Goal: Navigation & Orientation: Find specific page/section

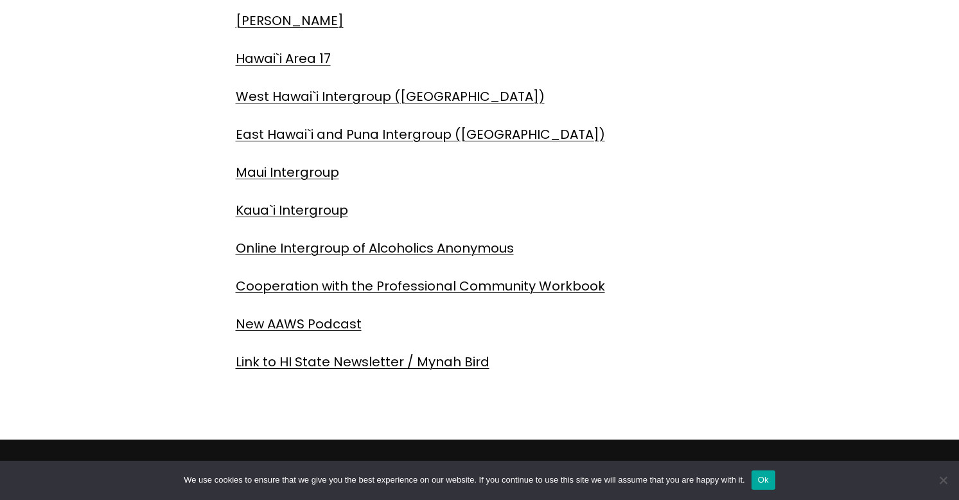
scroll to position [499, 0]
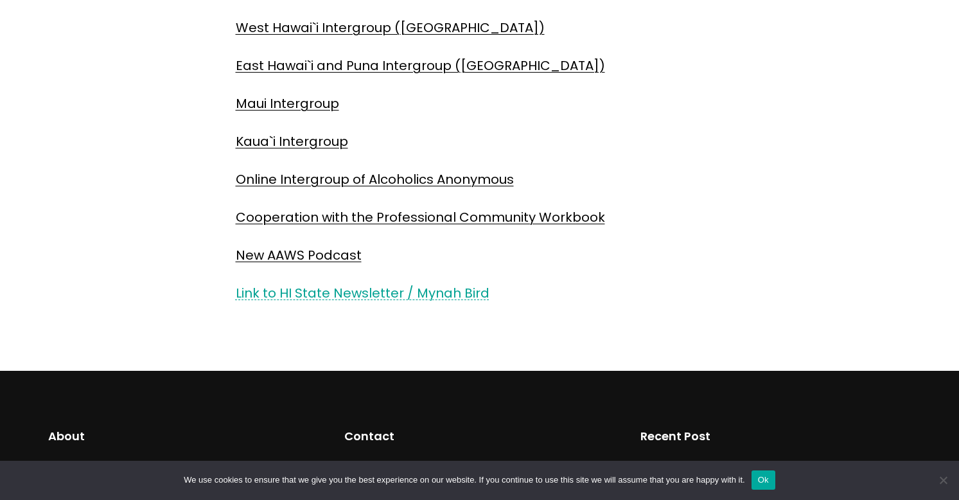
click at [314, 300] on link "Link to HI State Newsletter / Mynah Bird" at bounding box center [363, 293] width 254 height 18
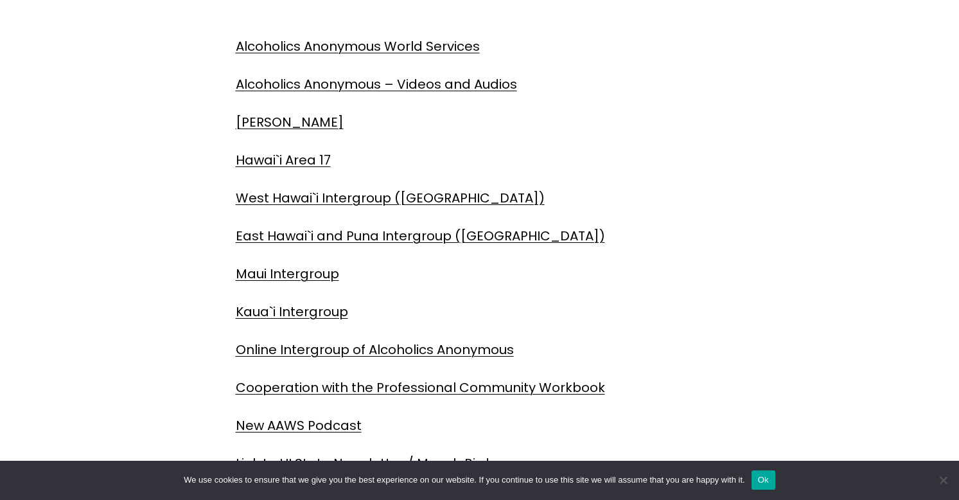
scroll to position [287, 0]
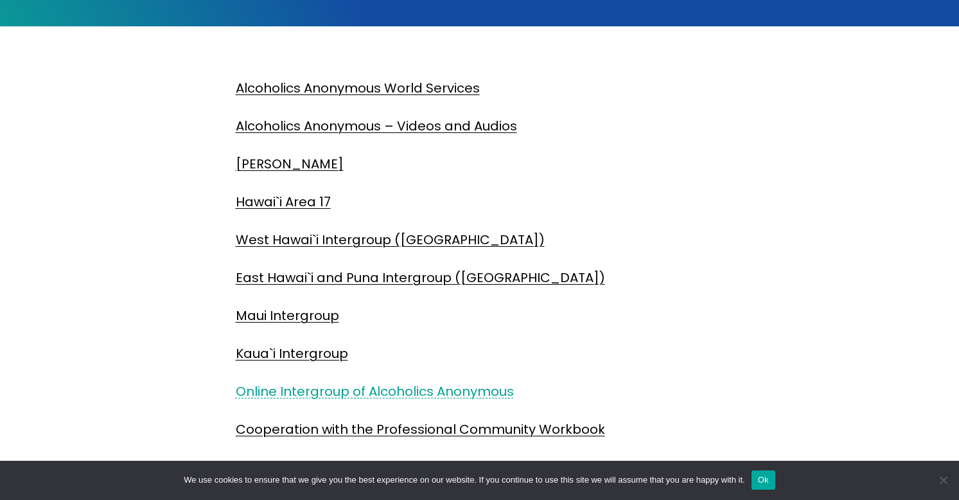
click at [269, 394] on link "Online Intergroup of Alcoholics Anonymous" at bounding box center [375, 391] width 278 height 18
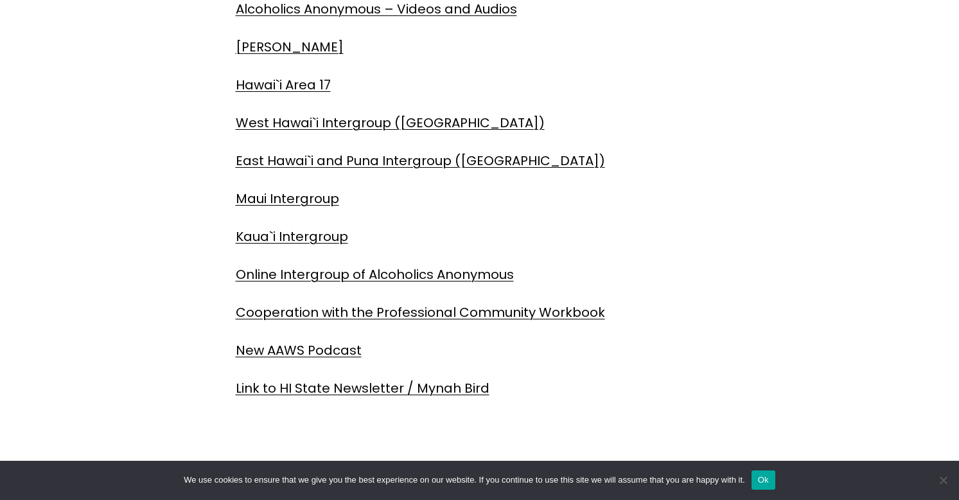
scroll to position [390, 0]
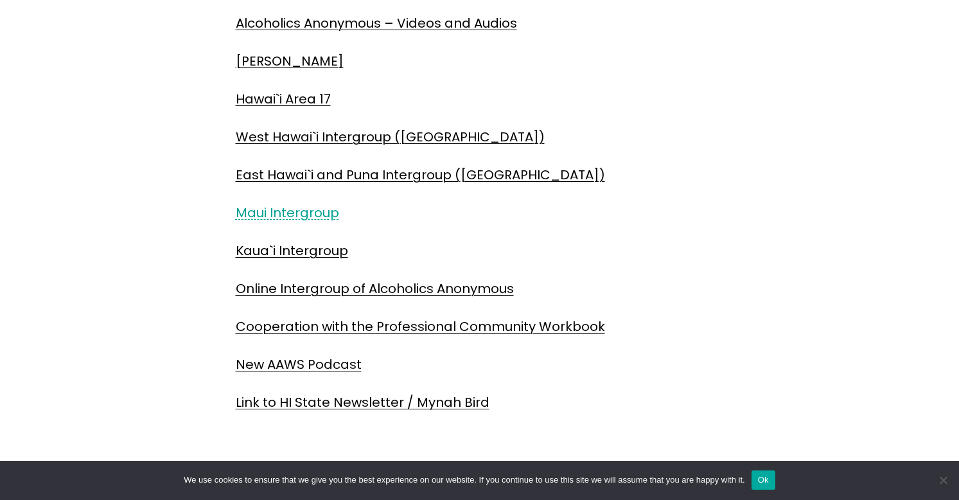
click at [265, 209] on link "Maui Intergroup" at bounding box center [287, 213] width 103 height 18
